Goal: Check status: Check status

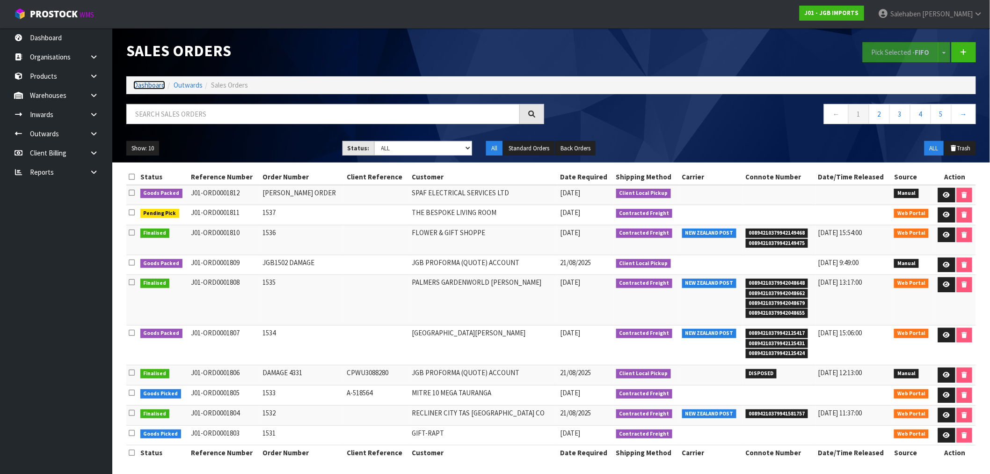
click at [153, 82] on link "Dashboard" at bounding box center [149, 84] width 32 height 9
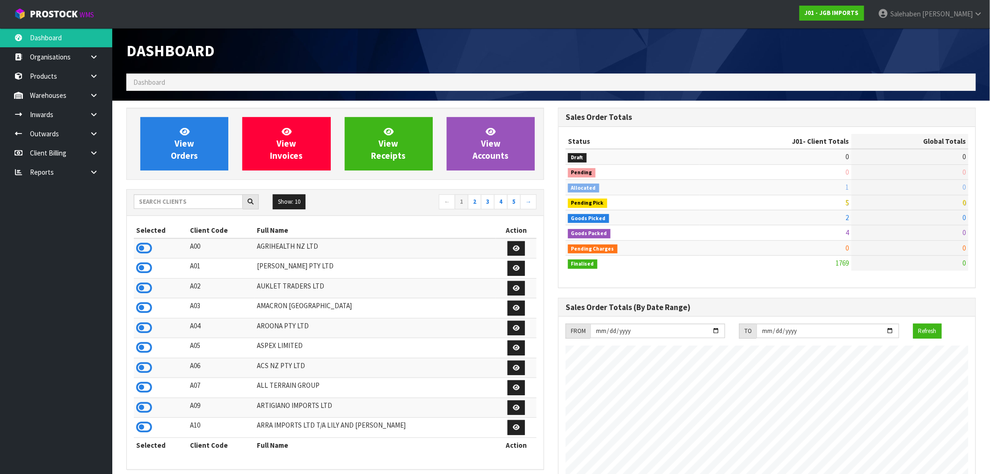
scroll to position [709, 432]
click at [170, 201] on input "text" at bounding box center [188, 201] width 109 height 15
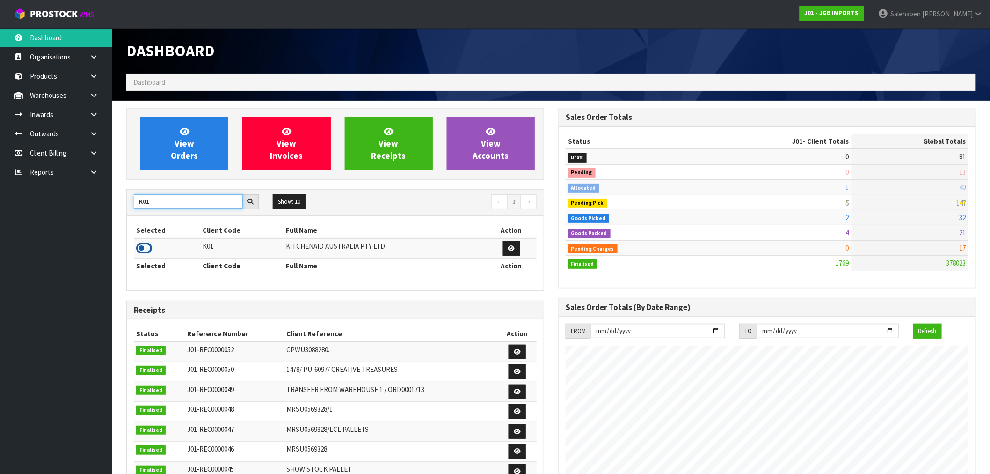
type input "K01"
click at [139, 245] on icon at bounding box center [144, 248] width 16 height 14
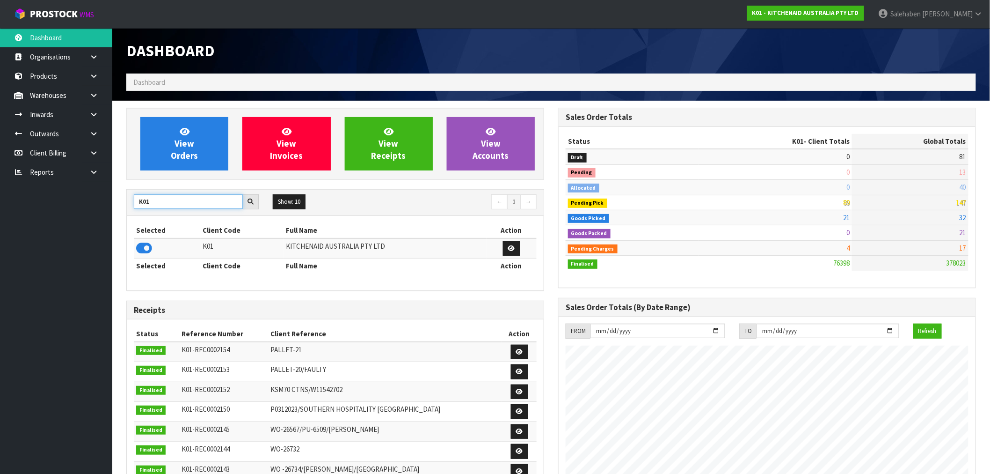
drag, startPoint x: 159, startPoint y: 197, endPoint x: 119, endPoint y: 208, distance: 41.8
click at [119, 208] on div "View Orders View Invoices View Receipts View Accounts K01 Show: 10 5 10 25 50 ←…" at bounding box center [335, 382] width 432 height 548
